Goal: Transaction & Acquisition: Purchase product/service

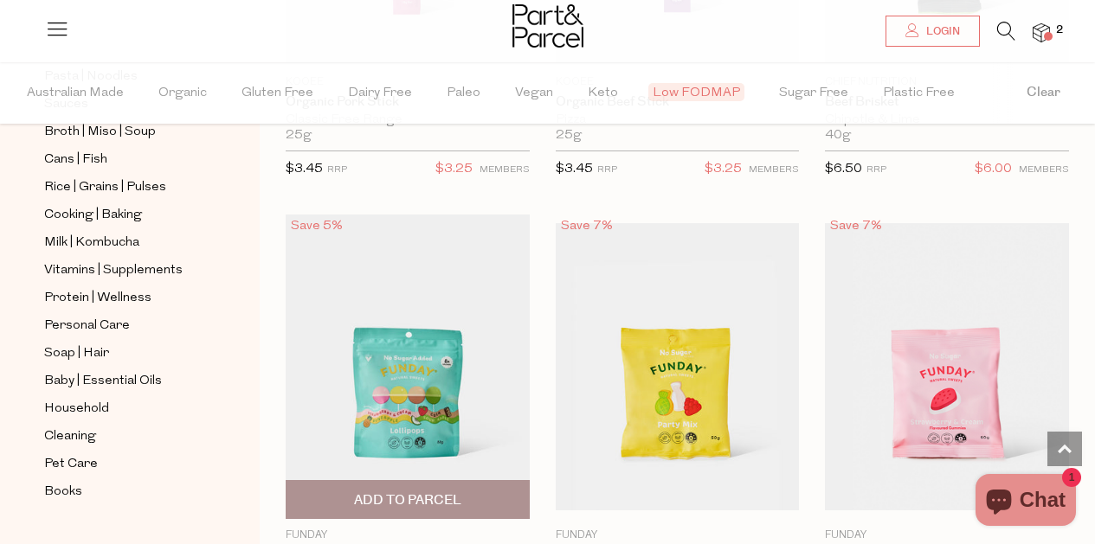
scroll to position [1832, 0]
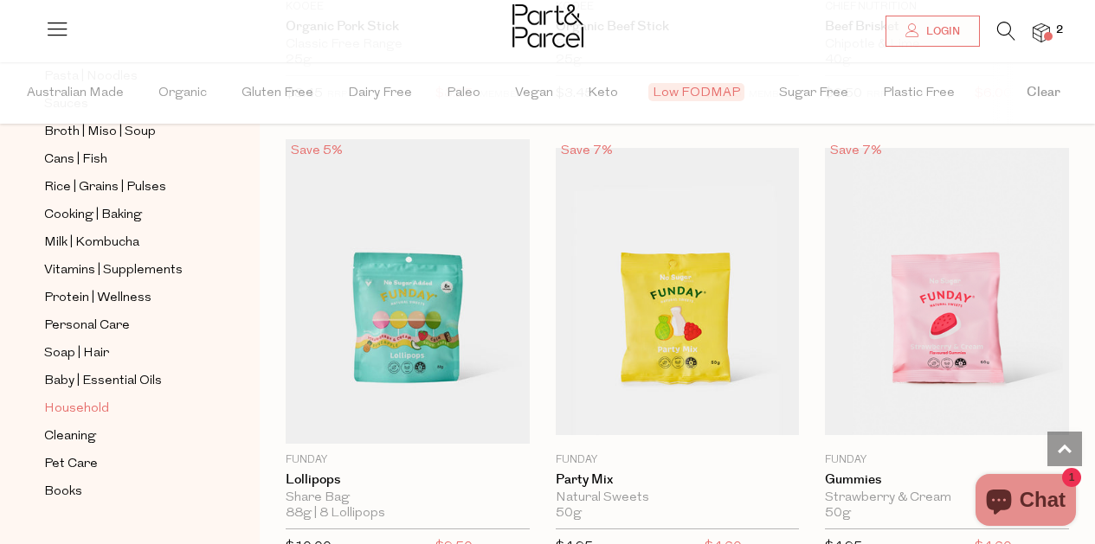
click at [75, 414] on span "Household" at bounding box center [76, 409] width 65 height 21
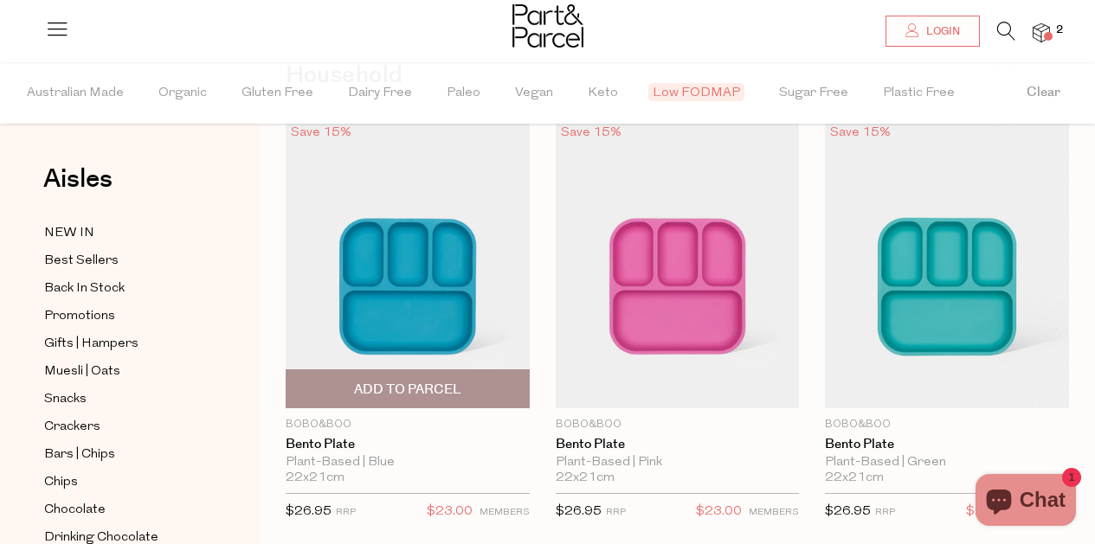
scroll to position [115, 0]
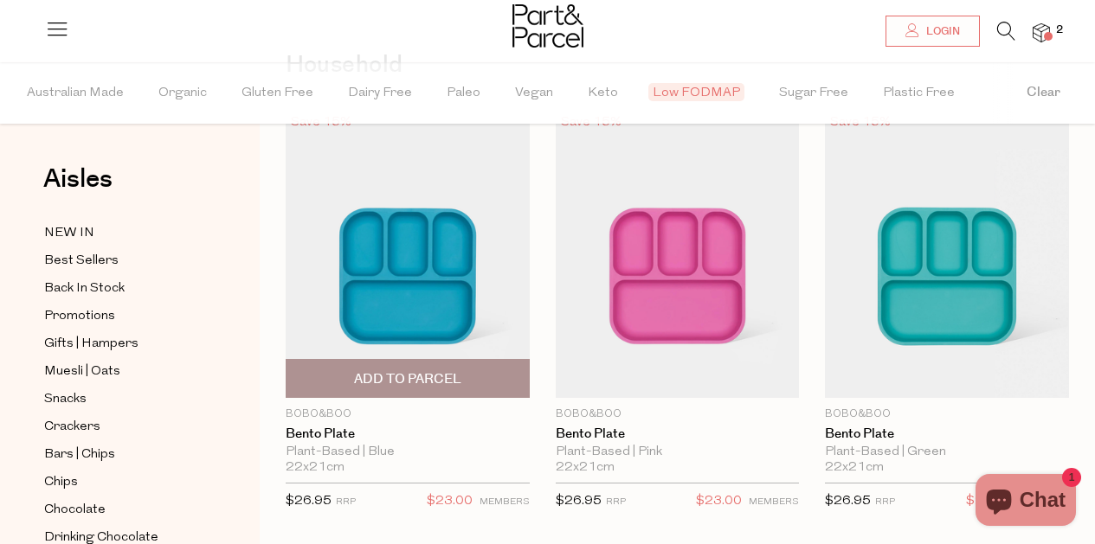
click at [511, 326] on img at bounding box center [408, 254] width 244 height 287
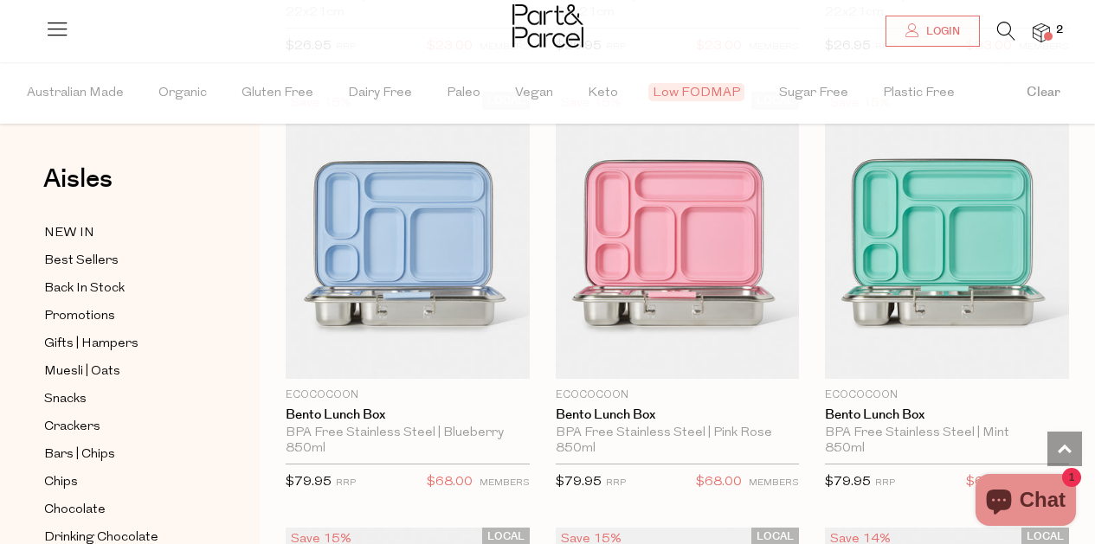
scroll to position [569, 0]
